Goal: Download file/media

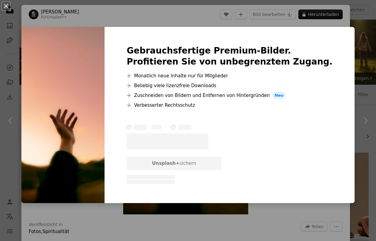
scroll to position [7970, 0]
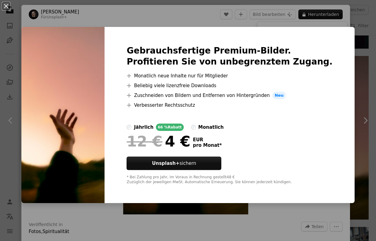
click at [198, 15] on div "An X shape Gebrauchsfertige Premium-Bilder. Profitieren Sie von unbegrenztem Zu…" at bounding box center [188, 120] width 376 height 241
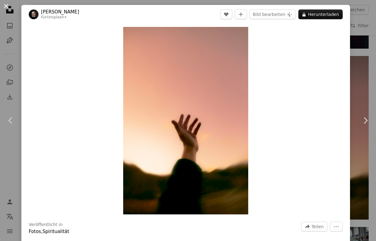
click at [5, 5] on button "An X shape" at bounding box center [5, 5] width 7 height 7
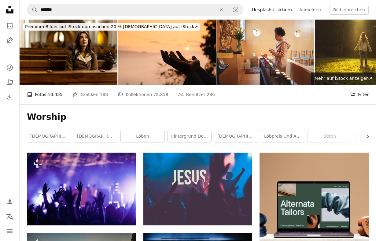
click at [364, 89] on button "Filters Filter" at bounding box center [359, 95] width 19 height 20
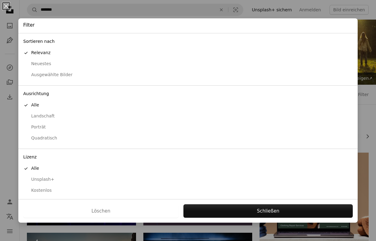
scroll to position [2, 0]
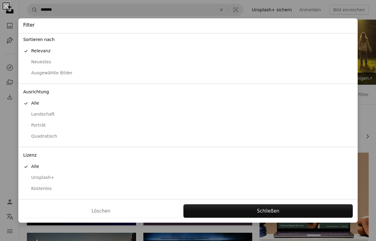
click at [42, 188] on div "Kostenlos" at bounding box center [187, 188] width 329 height 6
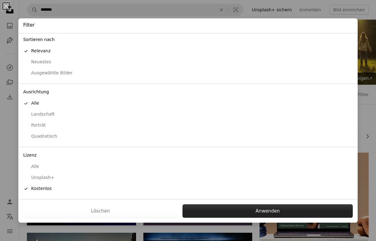
click at [229, 209] on button "Anwenden" at bounding box center [267, 210] width 170 height 13
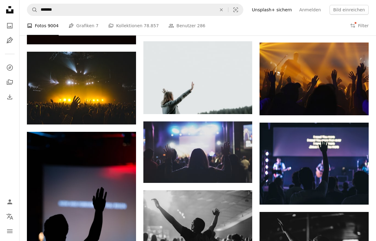
scroll to position [593, 0]
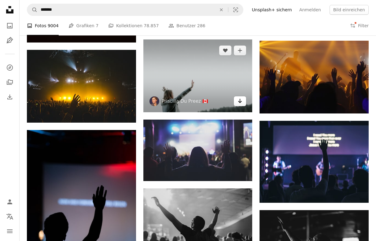
click at [240, 100] on icon "Arrow pointing down" at bounding box center [239, 100] width 5 height 7
